Goal: Find specific page/section: Find specific page/section

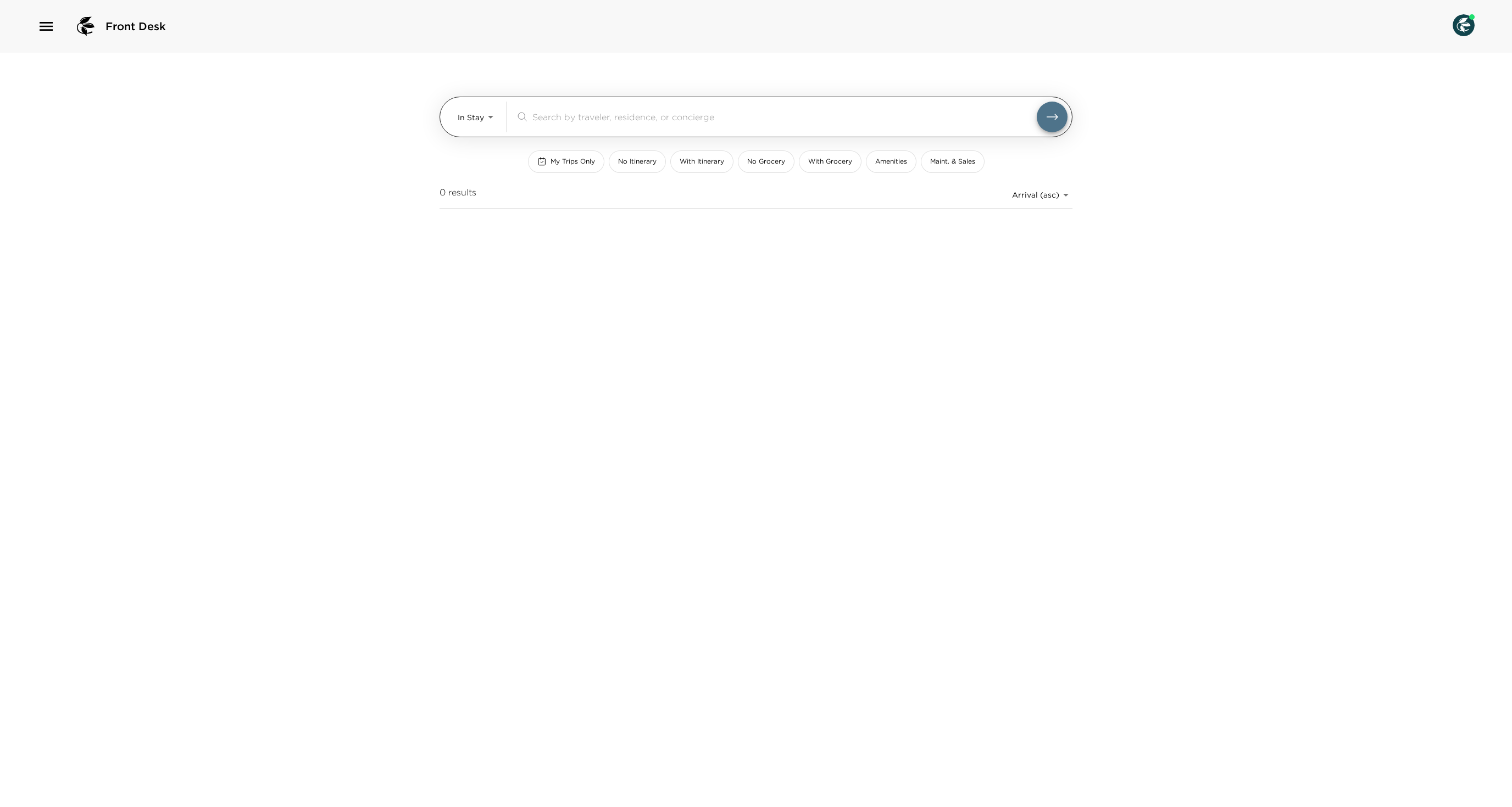
click at [470, 103] on div "In Stay In-Stay" at bounding box center [477, 117] width 39 height 31
click at [471, 114] on body "Front Desk In Stay In-Stay ​ My Trips Only No Itinerary With Itinerary No Groce…" at bounding box center [756, 403] width 1512 height 807
click at [478, 167] on span "Upcoming" at bounding box center [476, 164] width 39 height 11
type input "Upcoming"
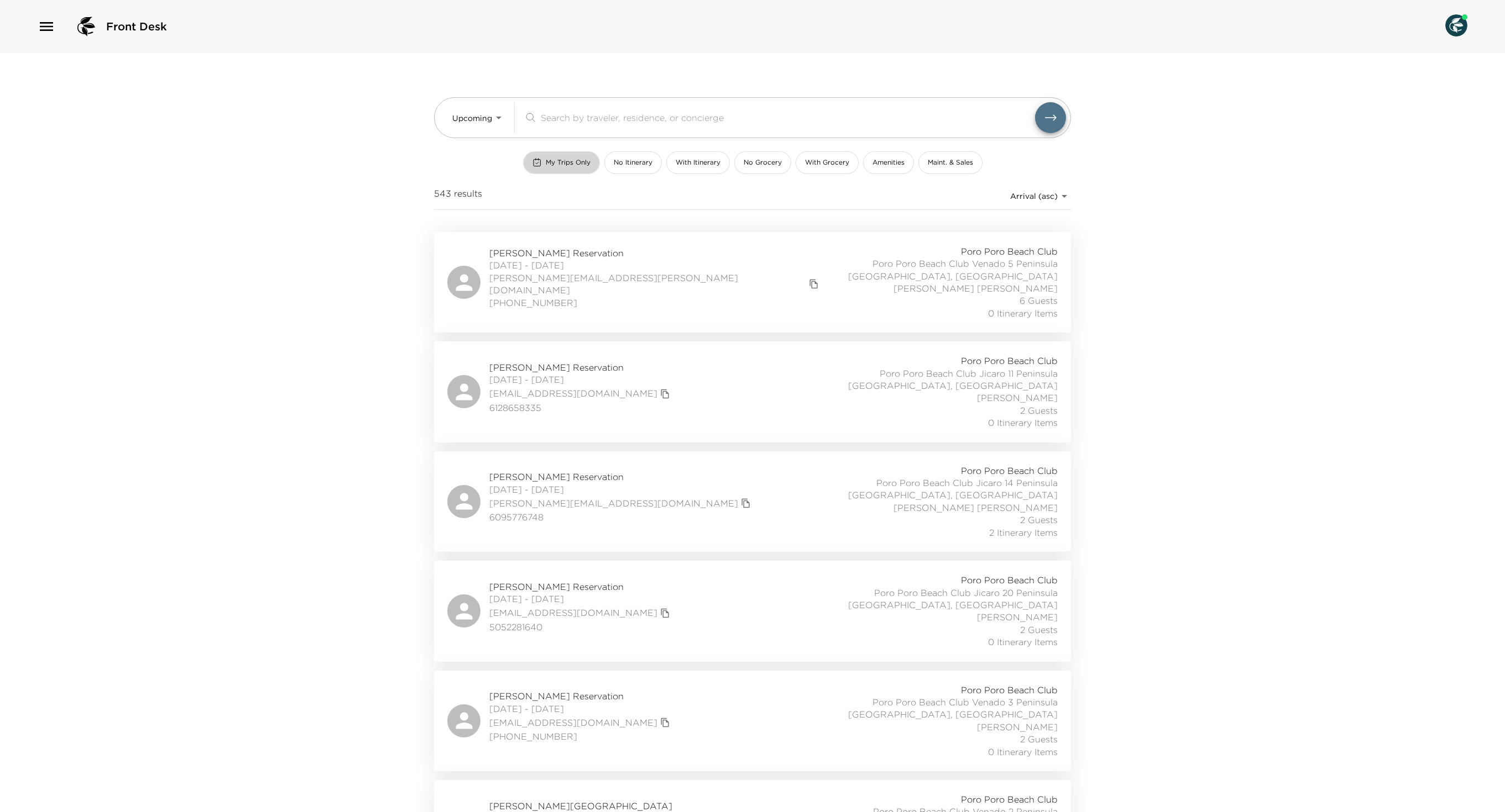
click at [545, 167] on span "My Trips Only" at bounding box center [567, 162] width 44 height 10
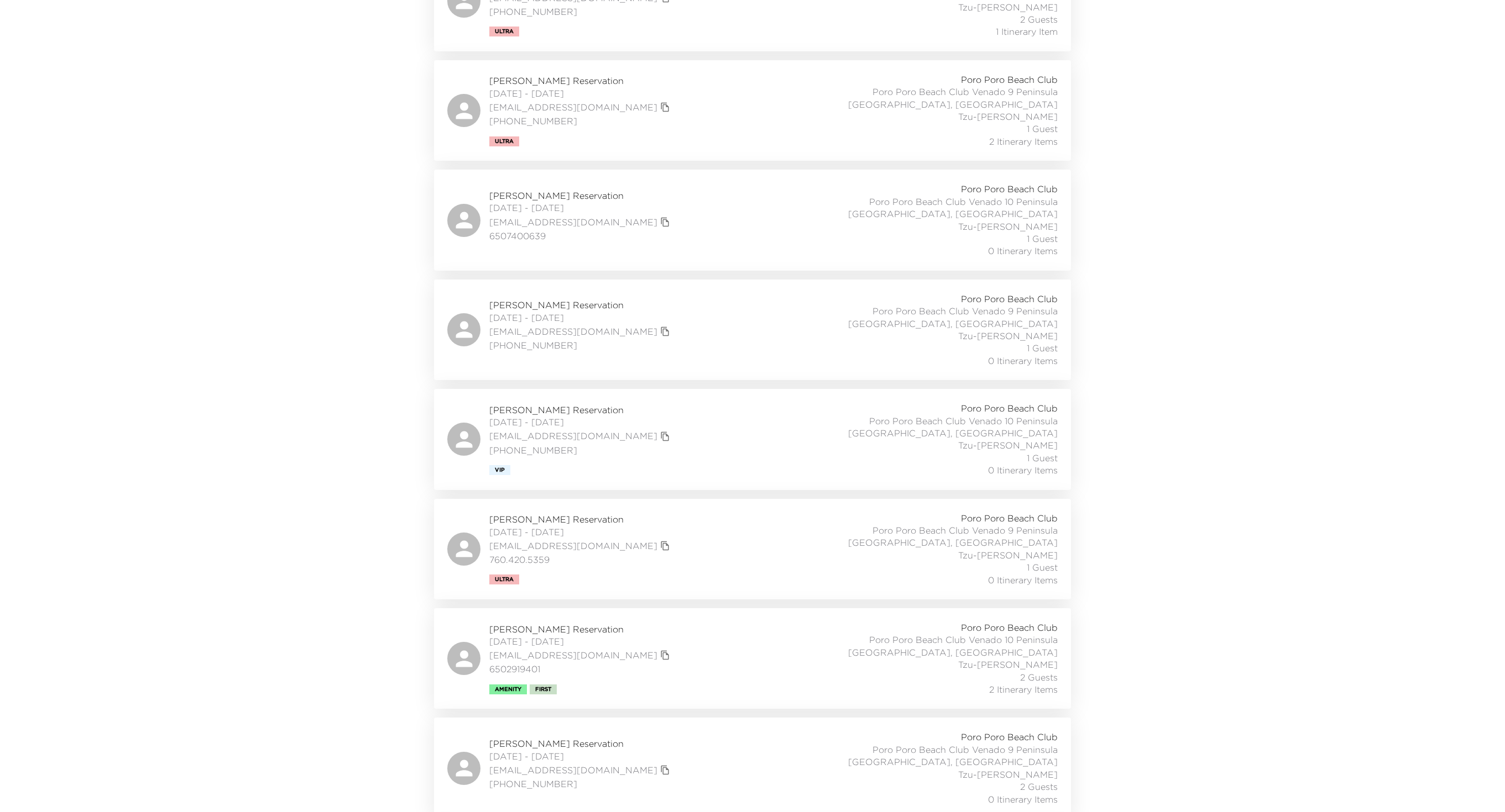
scroll to position [940, 0]
click at [723, 254] on div "[PERSON_NAME] Reservation [DATE] - [DATE] [EMAIL_ADDRESS][DOMAIN_NAME] 65074006…" at bounding box center [752, 218] width 610 height 74
click at [661, 226] on icon "copy primary member email" at bounding box center [665, 221] width 8 height 10
